Goal: Task Accomplishment & Management: Use online tool/utility

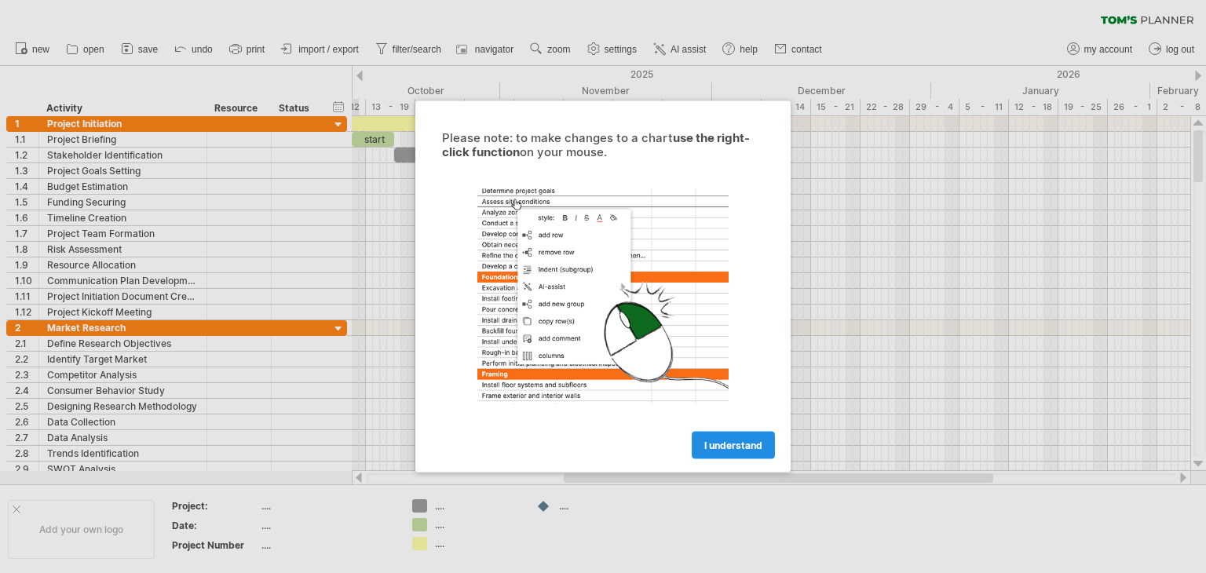
click at [735, 444] on span "I understand" at bounding box center [733, 446] width 58 height 12
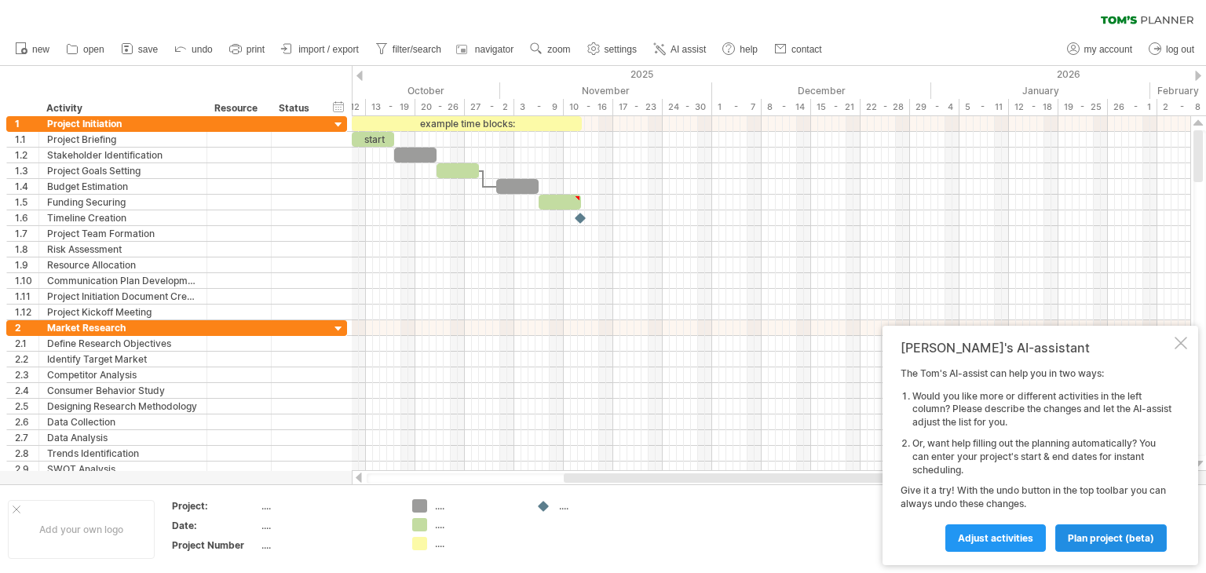
click at [1124, 535] on span "plan project (beta)" at bounding box center [1111, 538] width 86 height 12
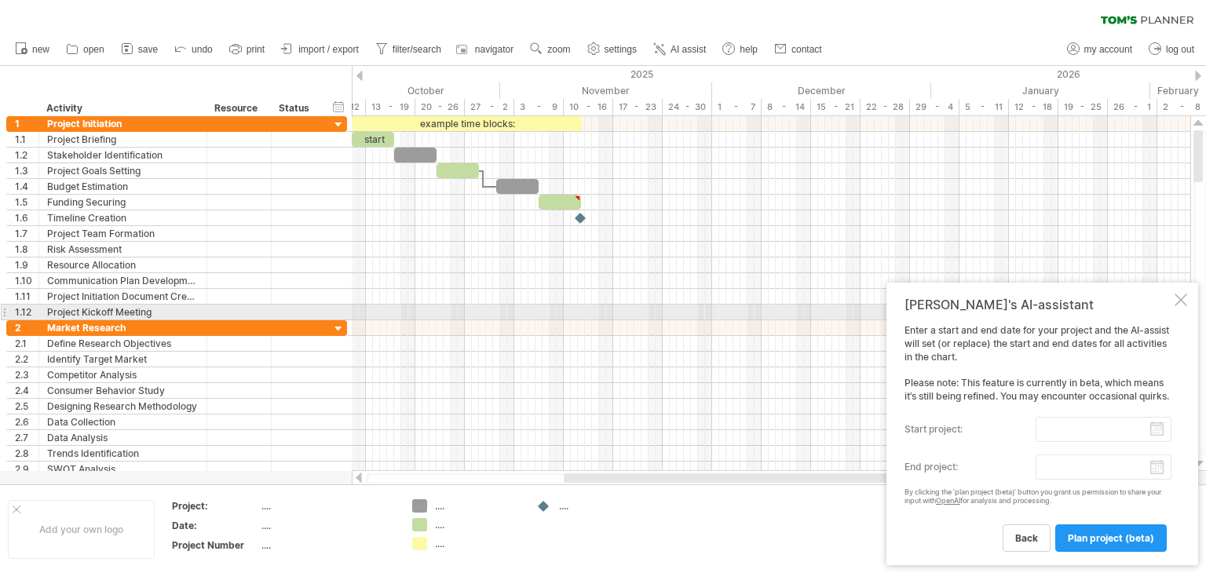
click at [1178, 305] on div at bounding box center [1180, 300] width 13 height 13
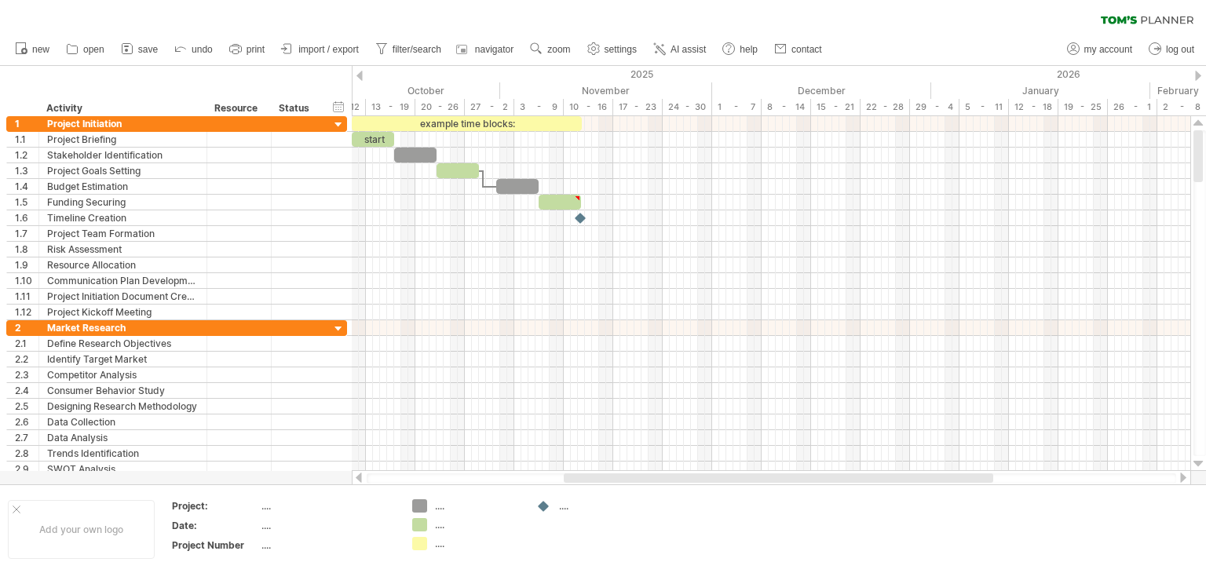
click at [358, 76] on div at bounding box center [359, 76] width 6 height 10
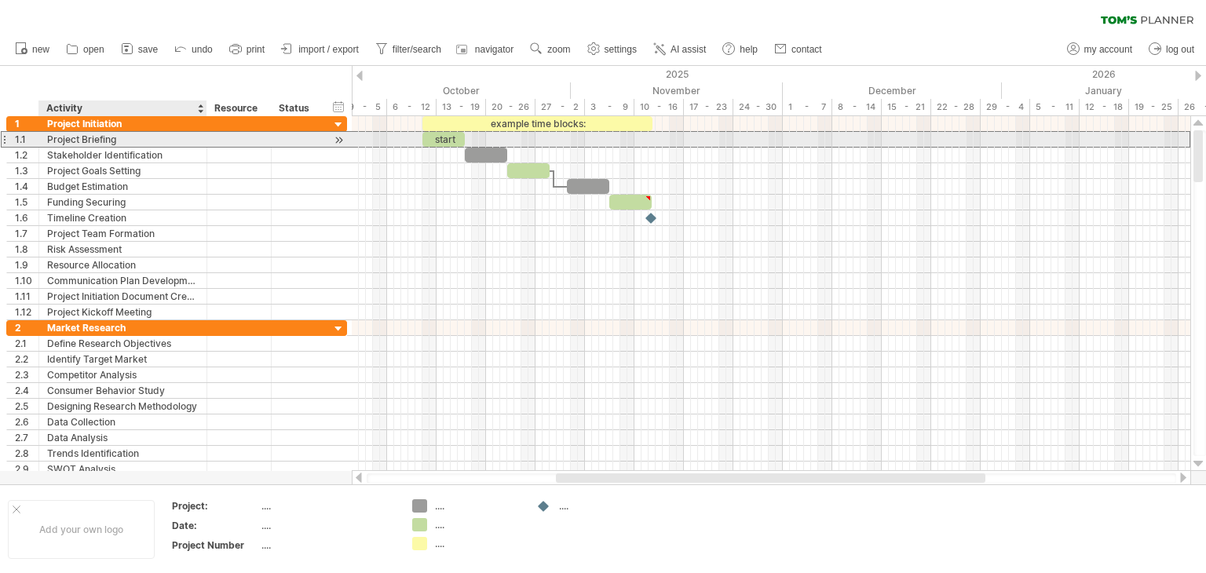
click at [135, 143] on div "Project Briefing" at bounding box center [123, 139] width 152 height 15
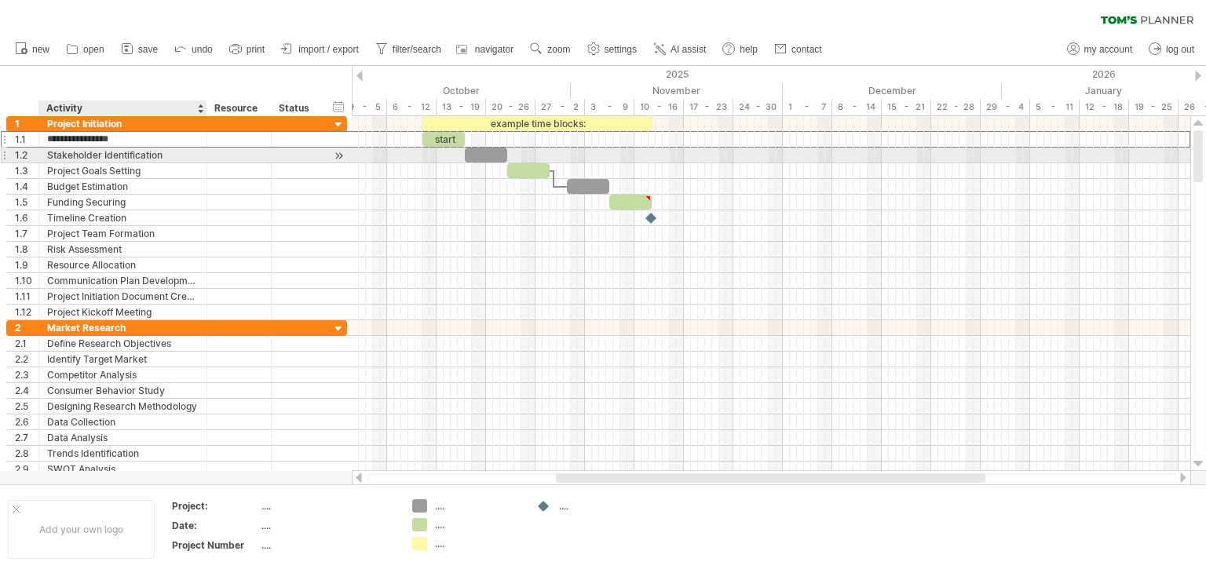
click at [130, 158] on div "Stakeholder Identification" at bounding box center [123, 155] width 152 height 15
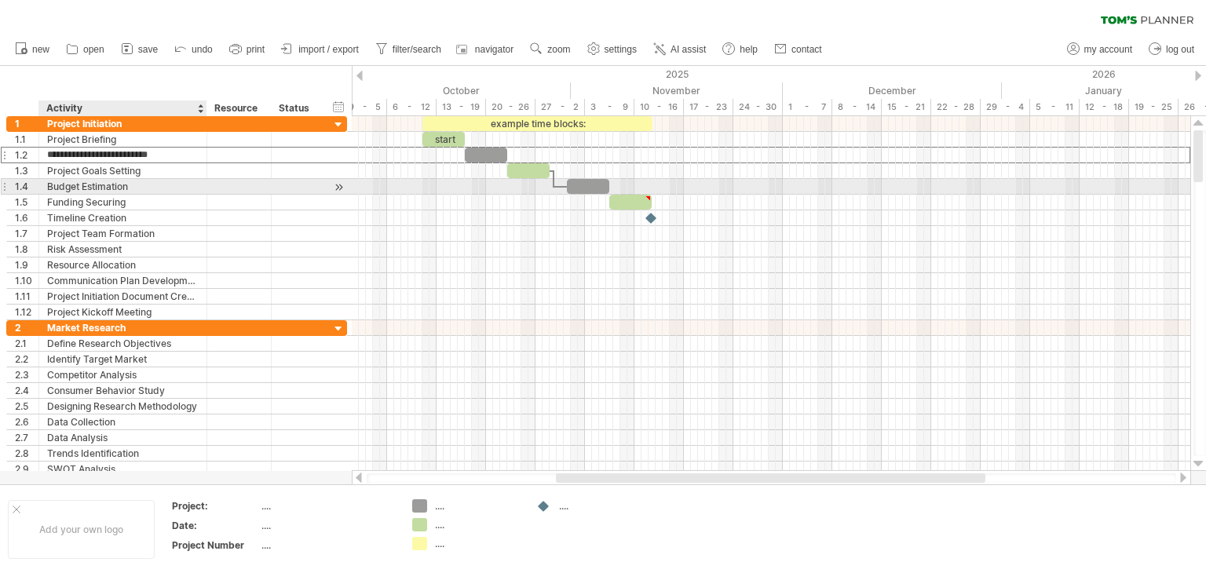
click at [138, 184] on div "Budget Estimation" at bounding box center [123, 186] width 152 height 15
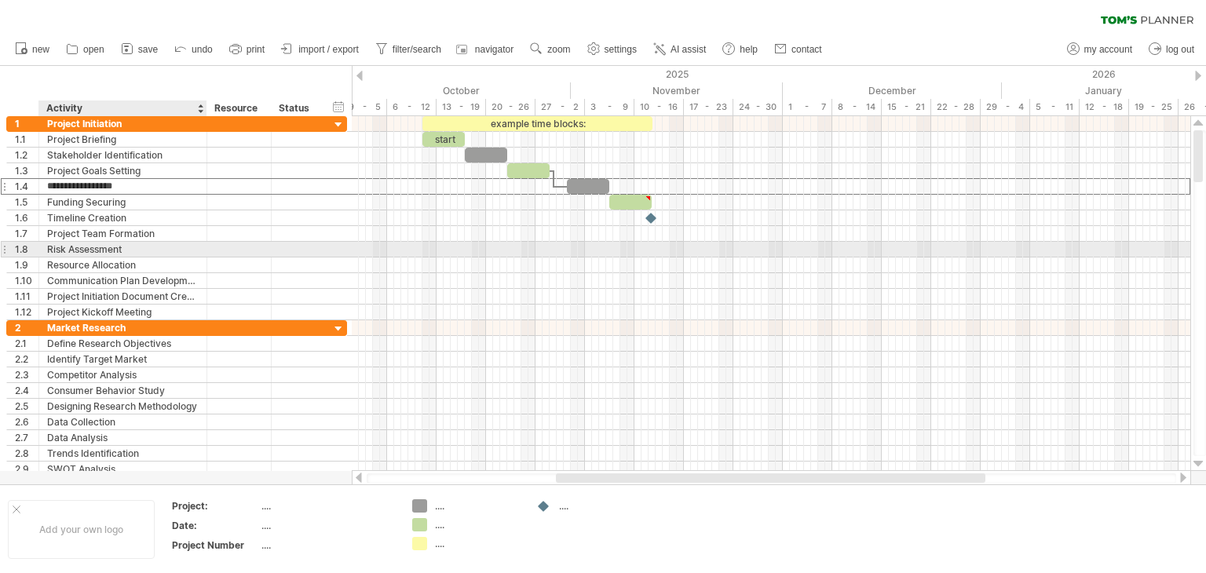
click at [163, 254] on div "Risk Assessment" at bounding box center [123, 249] width 152 height 15
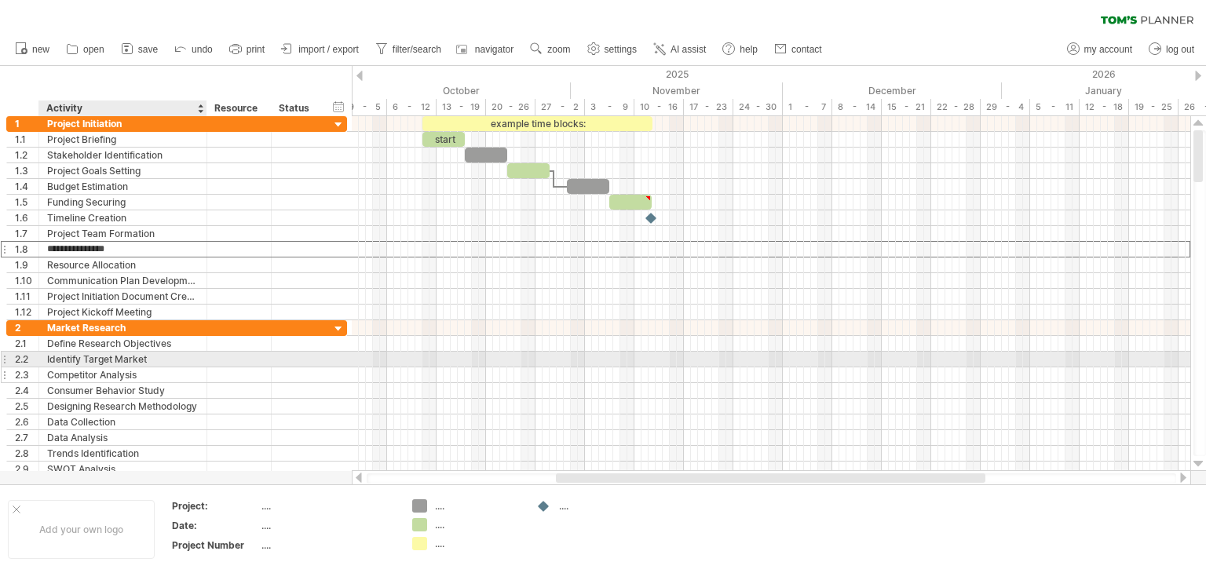
click at [173, 367] on div "Competitor Analysis" at bounding box center [123, 374] width 152 height 15
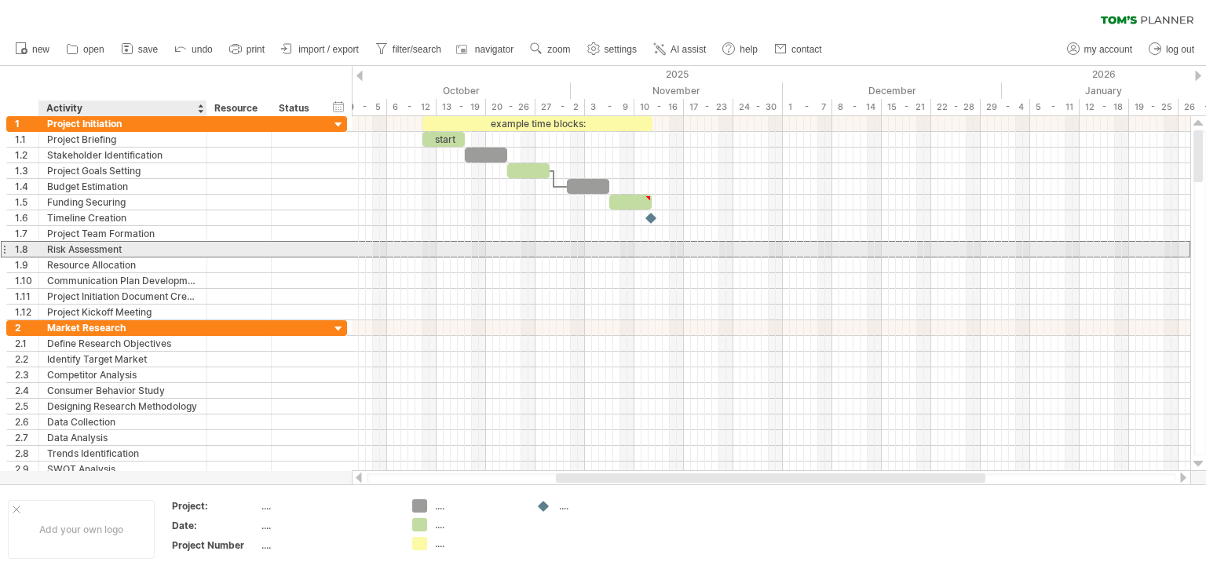
click at [157, 253] on div "Risk Assessment" at bounding box center [123, 249] width 152 height 15
